Goal: Task Accomplishment & Management: Use online tool/utility

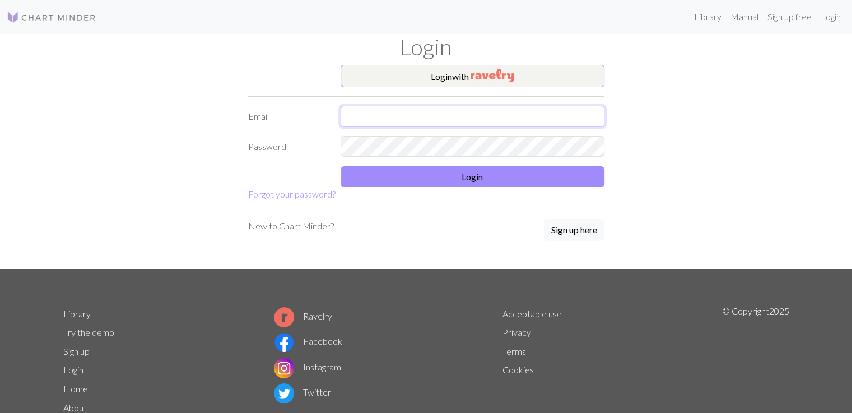
drag, startPoint x: 376, startPoint y: 105, endPoint x: 397, endPoint y: 125, distance: 28.9
click at [376, 106] on input "text" at bounding box center [473, 116] width 264 height 21
type input "[EMAIL_ADDRESS][DOMAIN_NAME]"
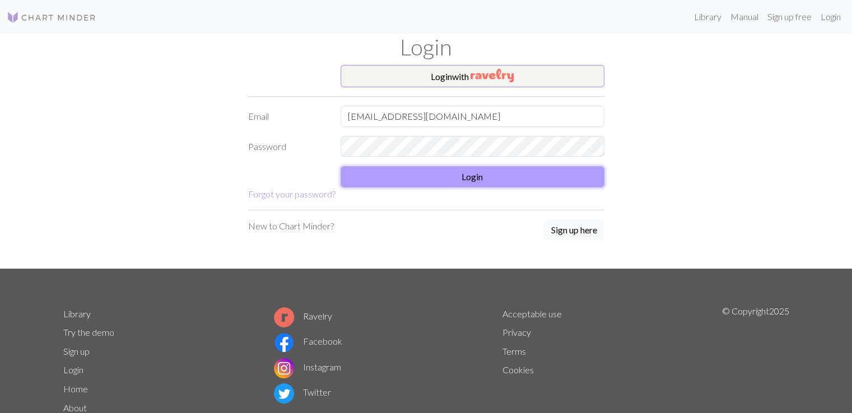
click at [526, 175] on button "Login" at bounding box center [473, 176] width 264 height 21
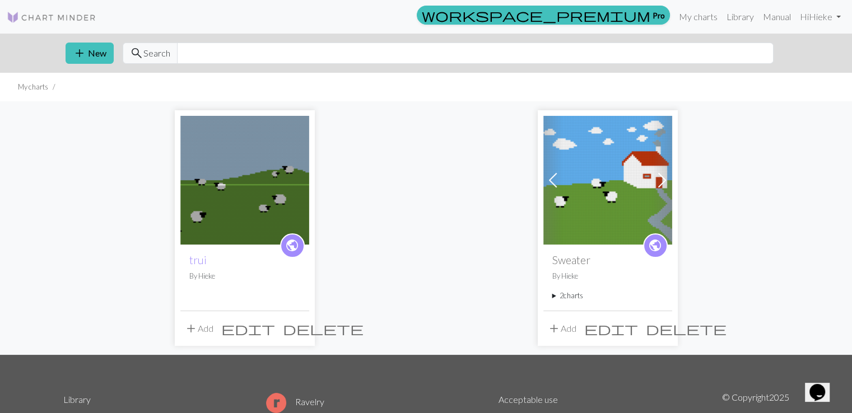
click at [251, 191] on img at bounding box center [244, 180] width 129 height 129
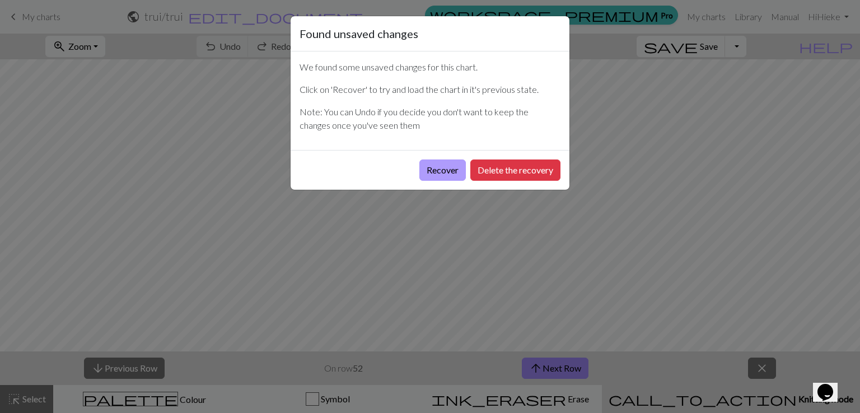
click at [441, 171] on button "Recover" at bounding box center [443, 170] width 46 height 21
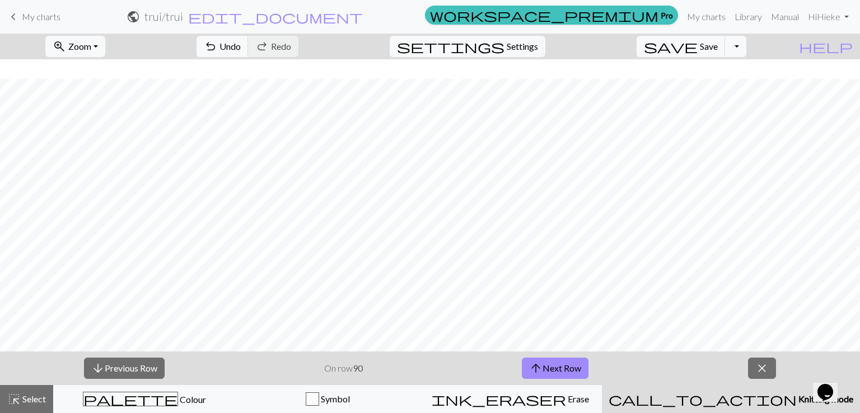
scroll to position [664, 0]
